Goal: Task Accomplishment & Management: Manage account settings

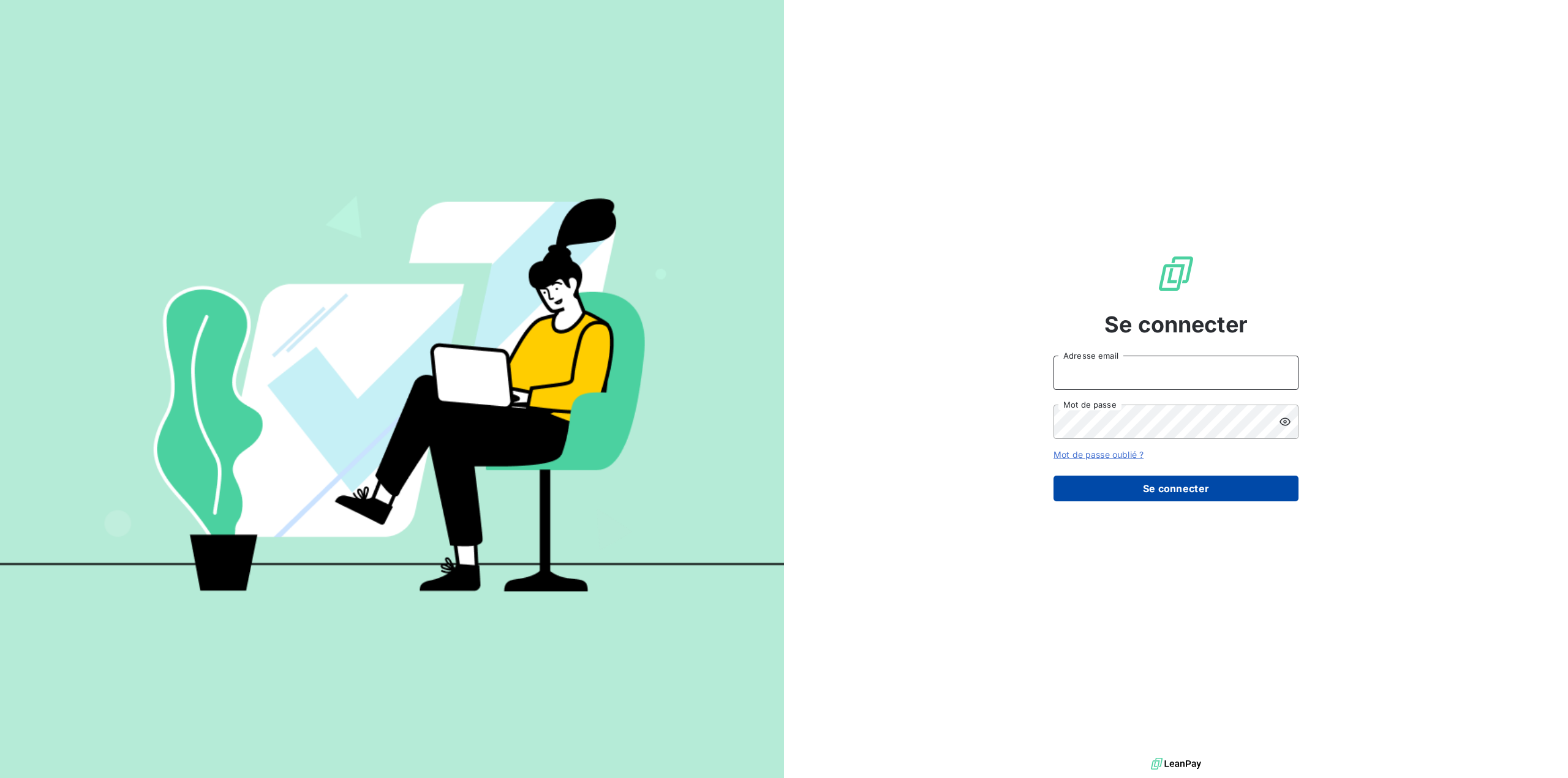
type input "germar.breton@orange.fr"
click at [1167, 485] on button "Se connecter" at bounding box center [1176, 488] width 245 height 26
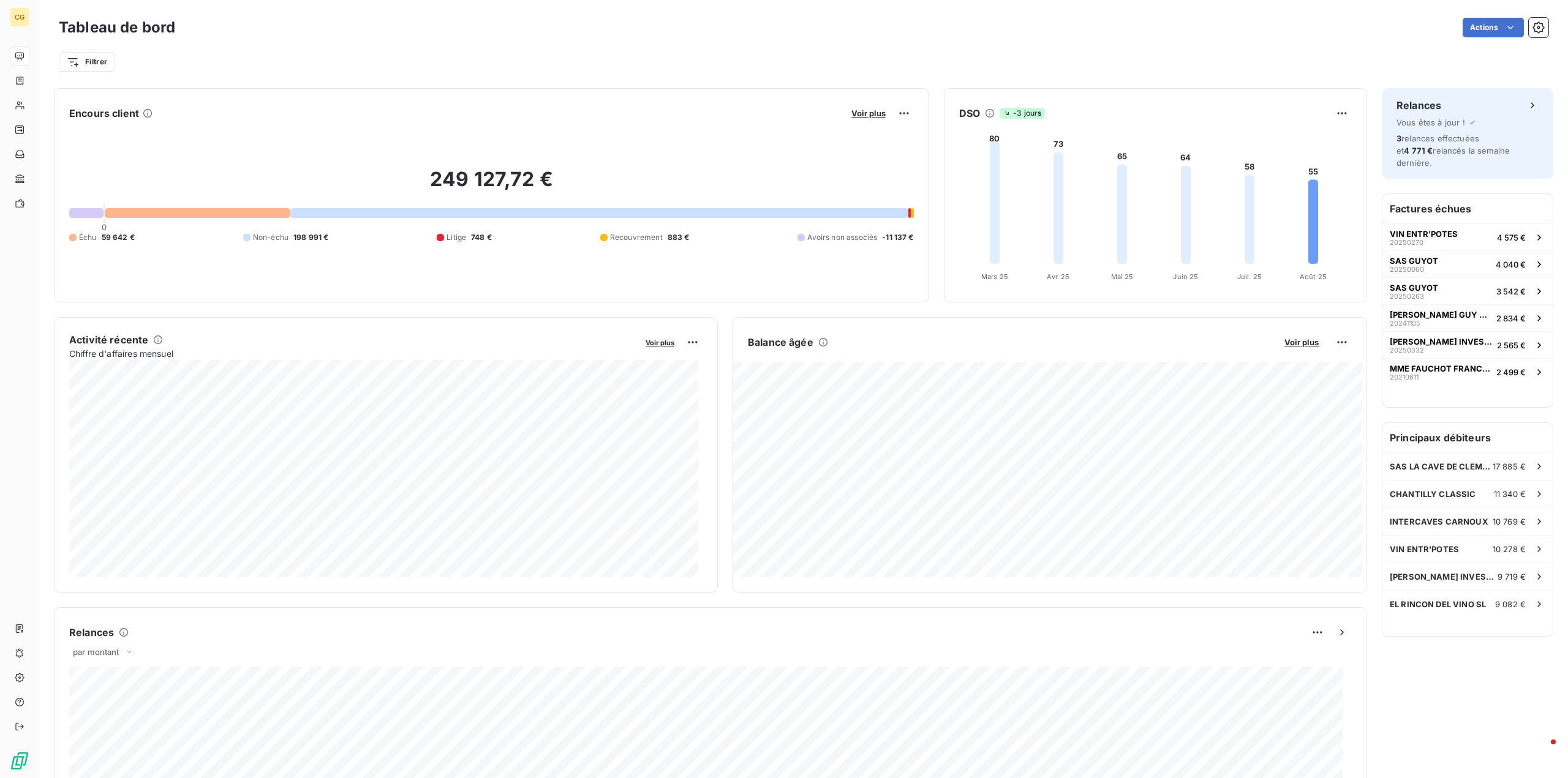
click at [848, 239] on span "Avoirs non associés" at bounding box center [842, 238] width 69 height 11
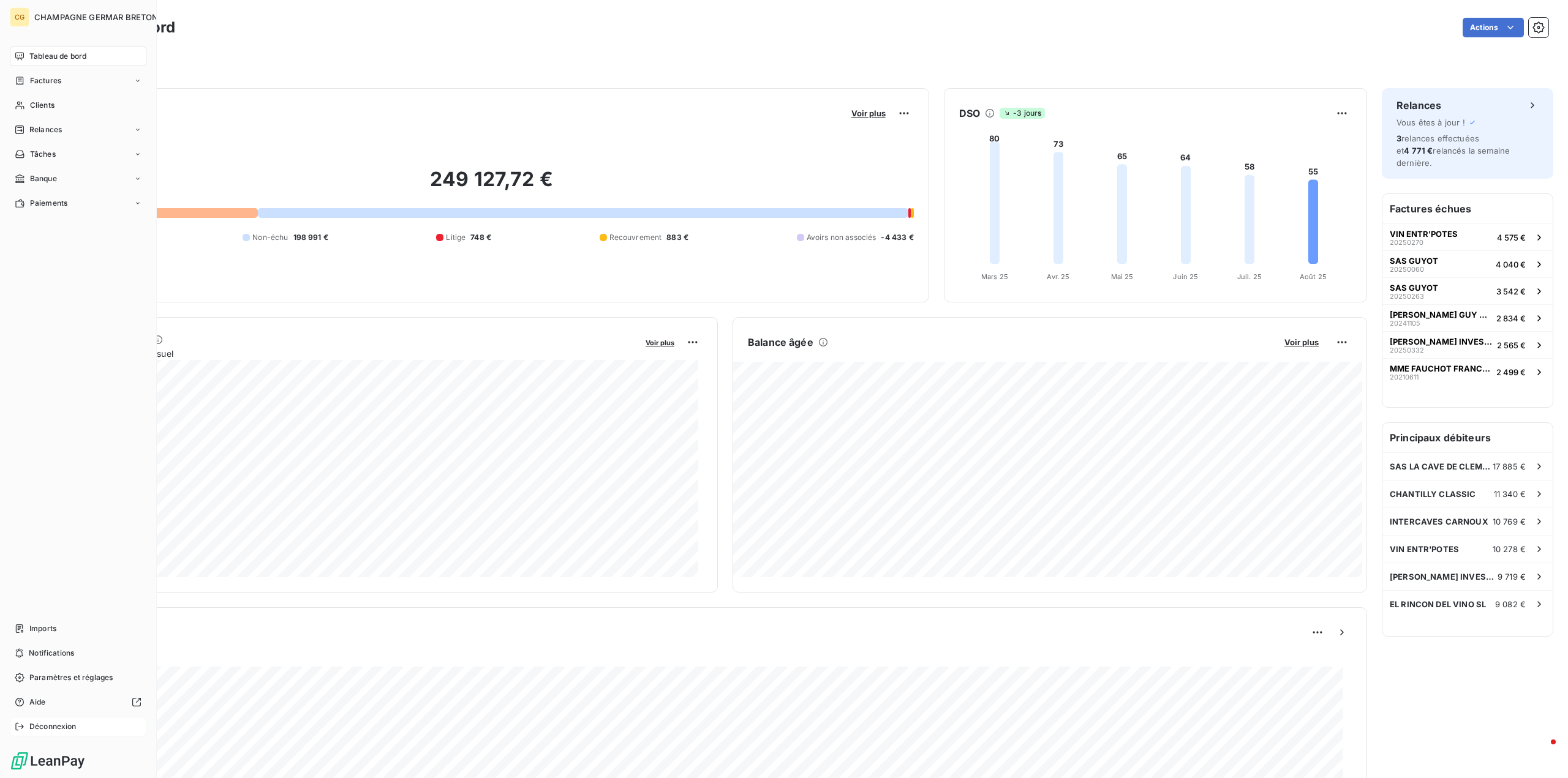
click at [54, 724] on span "Déconnexion" at bounding box center [53, 727] width 47 height 11
